Goal: Check status: Check status

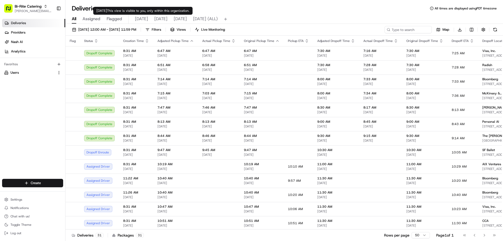
click at [117, 17] on span "Flagged" at bounding box center [114, 19] width 15 height 6
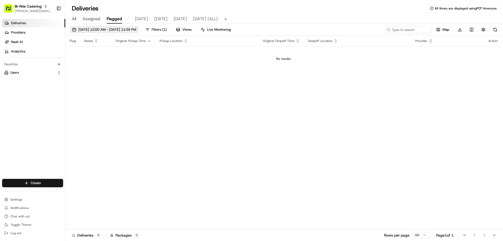
click at [123, 30] on span "[DATE] 12:00 AM - [DATE] 11:59 PM" at bounding box center [107, 29] width 58 height 5
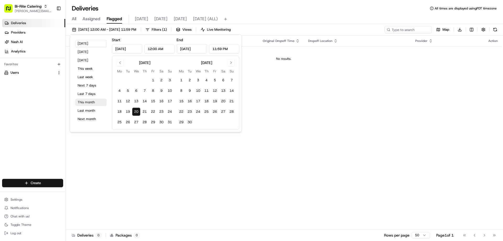
click at [84, 103] on button "This month" at bounding box center [90, 102] width 31 height 7
type input "[DATE]"
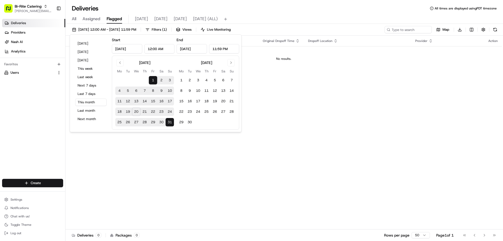
click at [274, 84] on div "Flag Status Original Pickup Time Pickup Location Original Dropoff Time Dropoff …" at bounding box center [284, 133] width 437 height 194
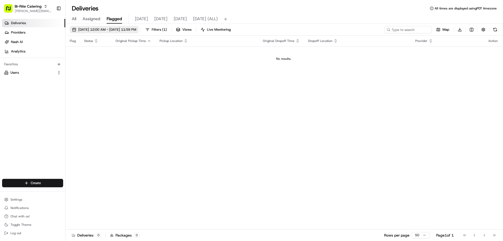
click at [113, 30] on span "[DATE] 12:00 AM - [DATE] 11:59 PM" at bounding box center [107, 29] width 58 height 5
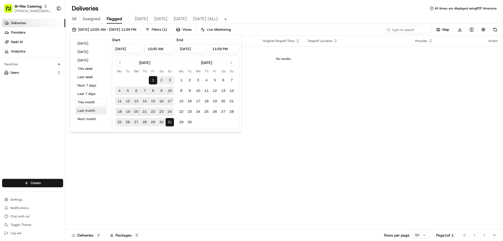
click at [94, 108] on button "Last month" at bounding box center [90, 110] width 31 height 7
type input "[DATE]"
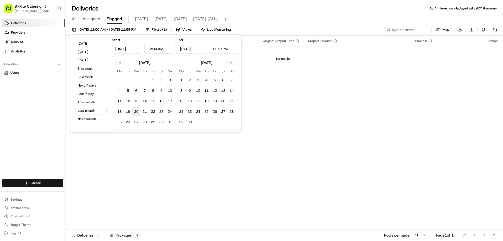
click at [281, 102] on div "Flag Status Original Pickup Time Pickup Location Original Dropoff Time Dropoff …" at bounding box center [284, 133] width 437 height 194
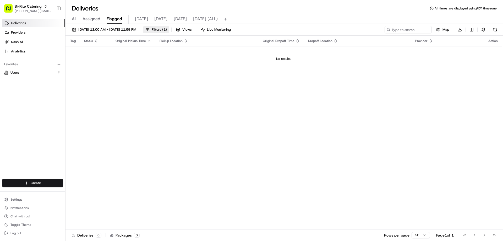
click at [167, 31] on span "Filters ( 1 )" at bounding box center [159, 29] width 15 height 5
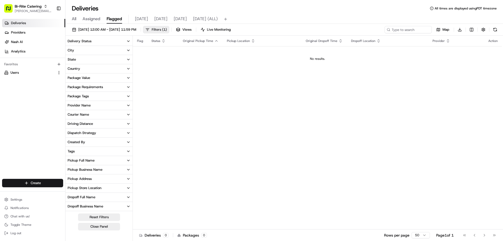
click at [167, 29] on span "Filters ( 1 )" at bounding box center [159, 29] width 15 height 5
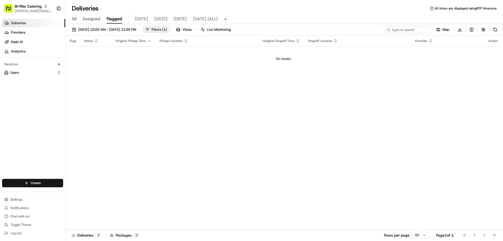
click at [167, 30] on span "Filters ( 1 )" at bounding box center [159, 29] width 15 height 5
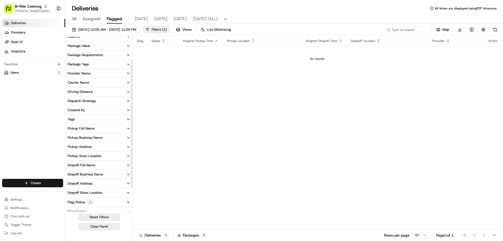
scroll to position [64, 0]
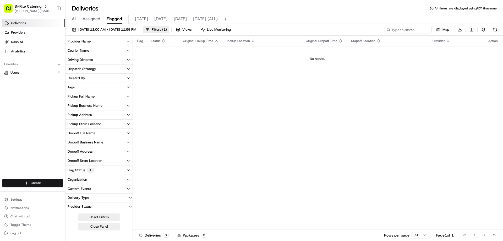
click at [102, 169] on button "Flag Status 1" at bounding box center [99, 169] width 67 height 9
click at [69, 195] on button "Resolved" at bounding box center [69, 195] width 4 height 4
click at [183, 101] on div "Flag Status Original Pickup Time Pickup Location Original Dropoff Time Dropoff …" at bounding box center [317, 133] width 369 height 194
click at [130, 29] on span "[DATE] 12:00 AM - [DATE] 11:59 PM" at bounding box center [107, 29] width 58 height 5
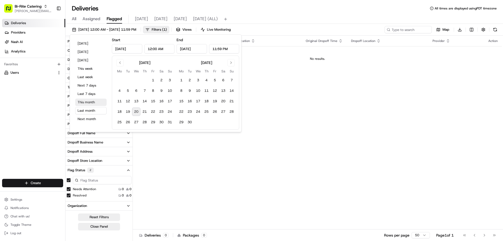
click at [92, 104] on button "This month" at bounding box center [90, 102] width 31 height 7
type input "[DATE]"
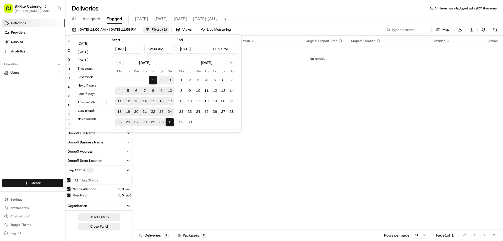
click at [174, 176] on div "Flag Status Original Pickup Time Pickup Location Original Dropoff Time Dropoff …" at bounding box center [317, 133] width 369 height 194
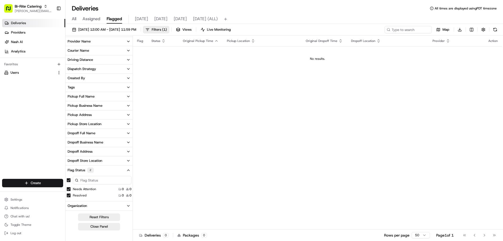
click at [443, 154] on div "Flag Status Original Pickup Time Pickup Location Original Dropoff Time Dropoff …" at bounding box center [317, 133] width 369 height 194
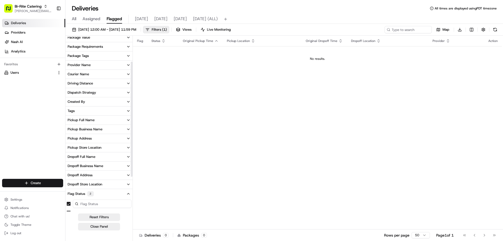
scroll to position [38, 0]
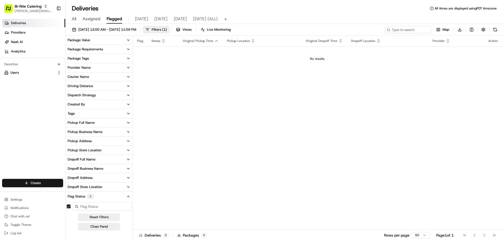
click at [90, 113] on button "Tags" at bounding box center [99, 113] width 67 height 9
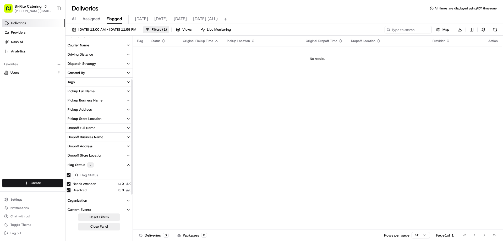
scroll to position [90, 0]
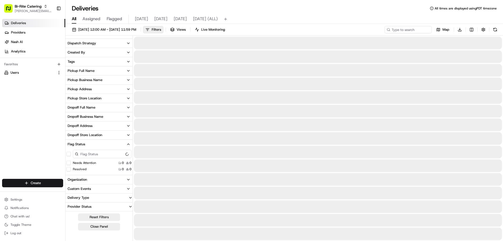
click at [74, 18] on span "All" at bounding box center [74, 19] width 4 height 6
click at [112, 18] on span "Flagged" at bounding box center [114, 19] width 15 height 6
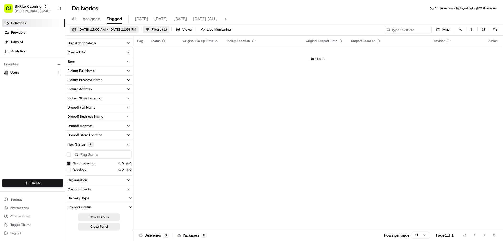
click at [112, 28] on span "[DATE] 12:00 AM - [DATE] 11:59 PM" at bounding box center [107, 29] width 58 height 5
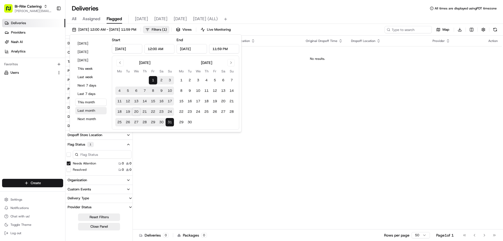
click at [87, 111] on button "Last month" at bounding box center [90, 110] width 31 height 7
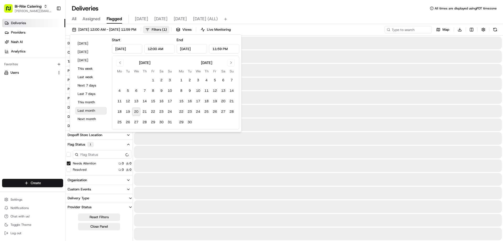
type input "[DATE]"
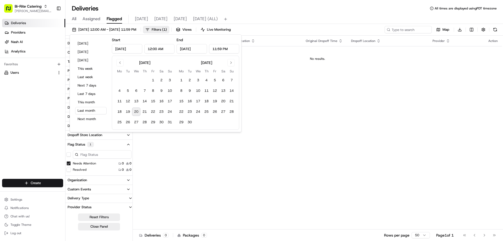
click at [132, 50] on input "[DATE]" at bounding box center [127, 48] width 30 height 9
click at [120, 62] on button "Go to previous month" at bounding box center [119, 62] width 7 height 7
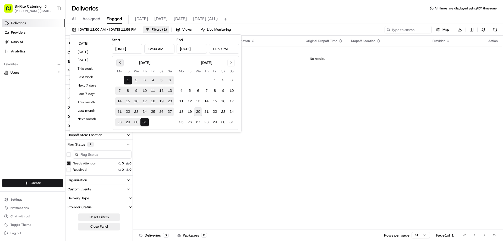
click at [120, 62] on button "Go to previous month" at bounding box center [119, 62] width 7 height 7
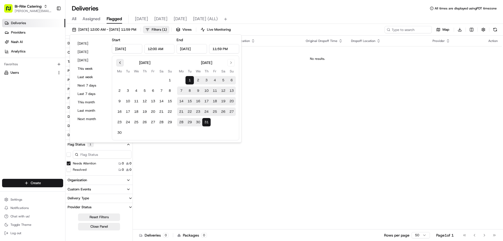
click at [120, 62] on button "Go to previous month" at bounding box center [119, 62] width 7 height 7
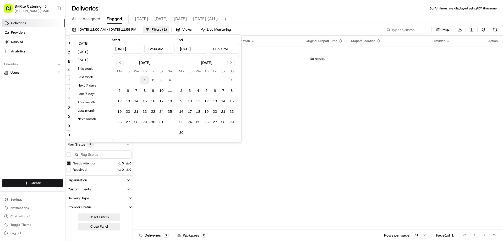
click at [143, 81] on button "1" at bounding box center [145, 80] width 8 height 8
type input "[DATE]"
click at [183, 132] on button "30" at bounding box center [181, 132] width 8 height 8
type input "[DATE]"
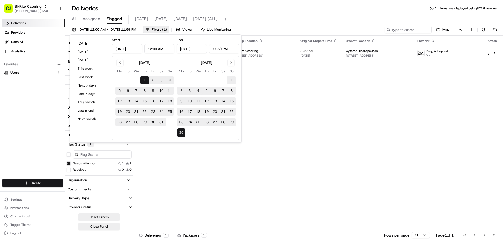
click at [276, 102] on div "Flag Status Original Pickup Time Pickup Location Original Dropoff Time Dropoff …" at bounding box center [317, 133] width 369 height 194
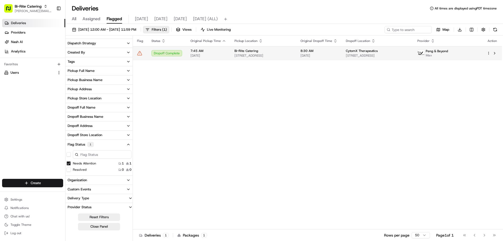
click at [139, 52] on icon at bounding box center [140, 53] width 4 height 4
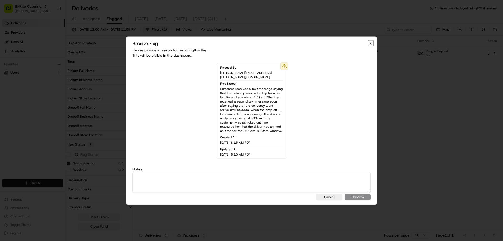
click at [371, 45] on icon "button" at bounding box center [371, 43] width 4 height 4
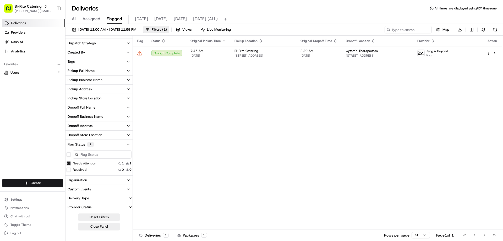
click at [431, 150] on div "Flag Status Original Pickup Time Pickup Location Original Dropoff Time Dropoff …" at bounding box center [317, 133] width 369 height 194
click at [396, 142] on div "Flag Status Original Pickup Time Pickup Location Original Dropoff Time Dropoff …" at bounding box center [317, 133] width 369 height 194
click at [411, 139] on div "Flag Status Original Pickup Time Pickup Location Original Dropoff Time Dropoff …" at bounding box center [317, 133] width 369 height 194
